Goal: Task Accomplishment & Management: Manage account settings

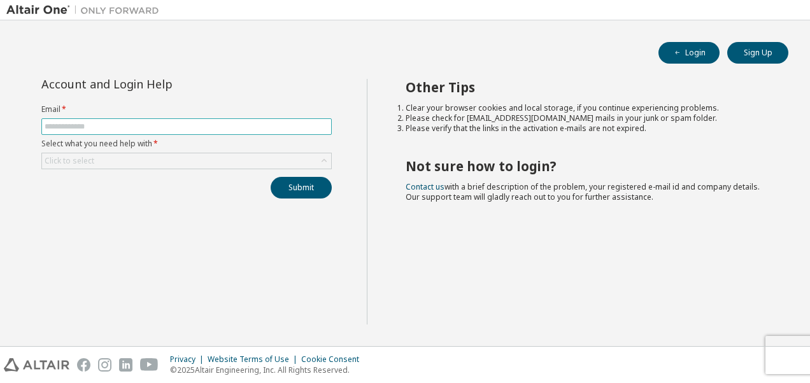
click at [196, 125] on input "text" at bounding box center [187, 127] width 284 height 10
type input "**********"
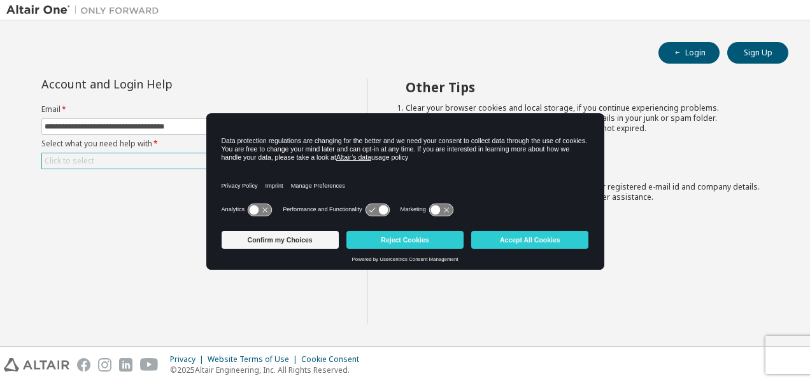
click at [171, 158] on div "Click to select" at bounding box center [186, 160] width 289 height 15
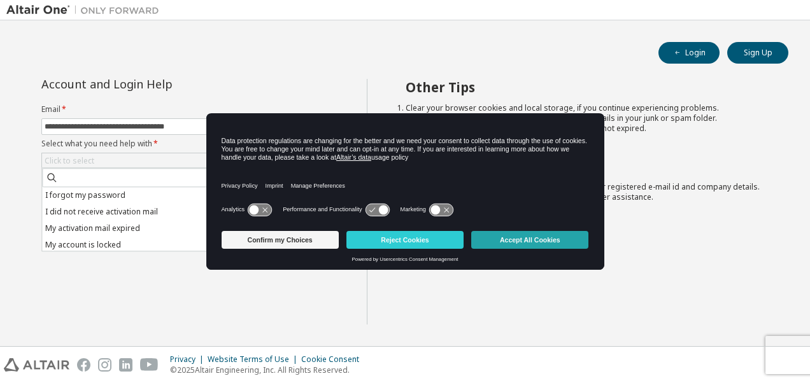
click at [529, 238] on button "Accept All Cookies" at bounding box center [529, 240] width 117 height 18
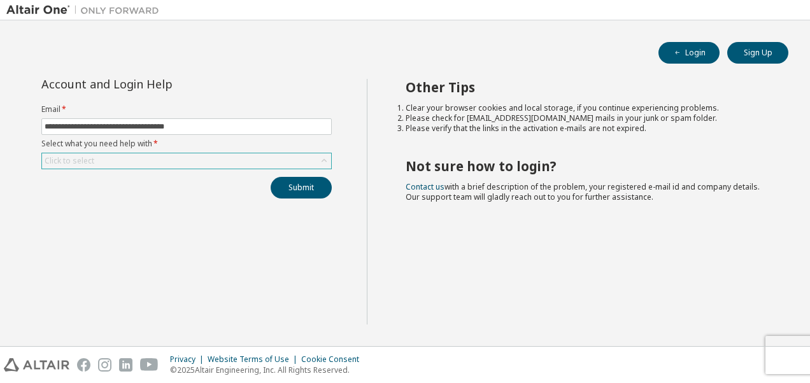
click at [188, 162] on div "Click to select" at bounding box center [186, 160] width 289 height 15
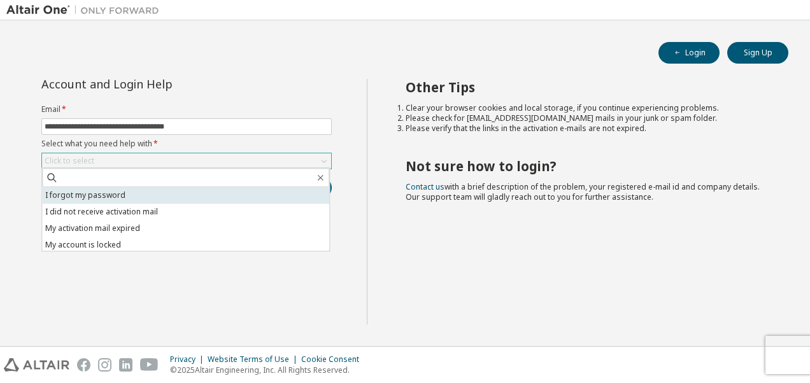
click at [92, 194] on li "I forgot my password" at bounding box center [185, 195] width 287 height 17
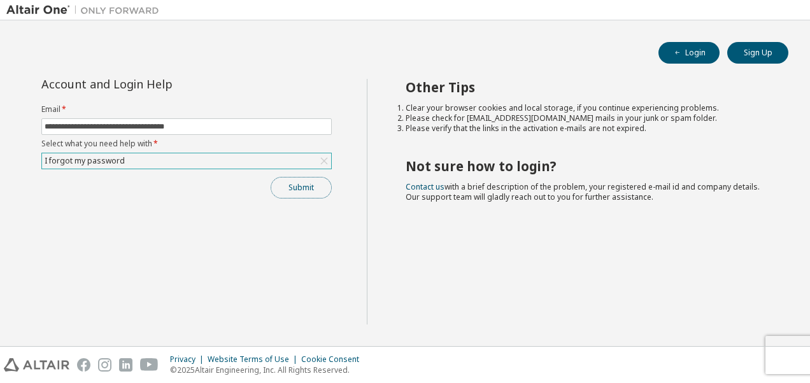
click at [310, 182] on button "Submit" at bounding box center [301, 188] width 61 height 22
